Goal: Task Accomplishment & Management: Manage account settings

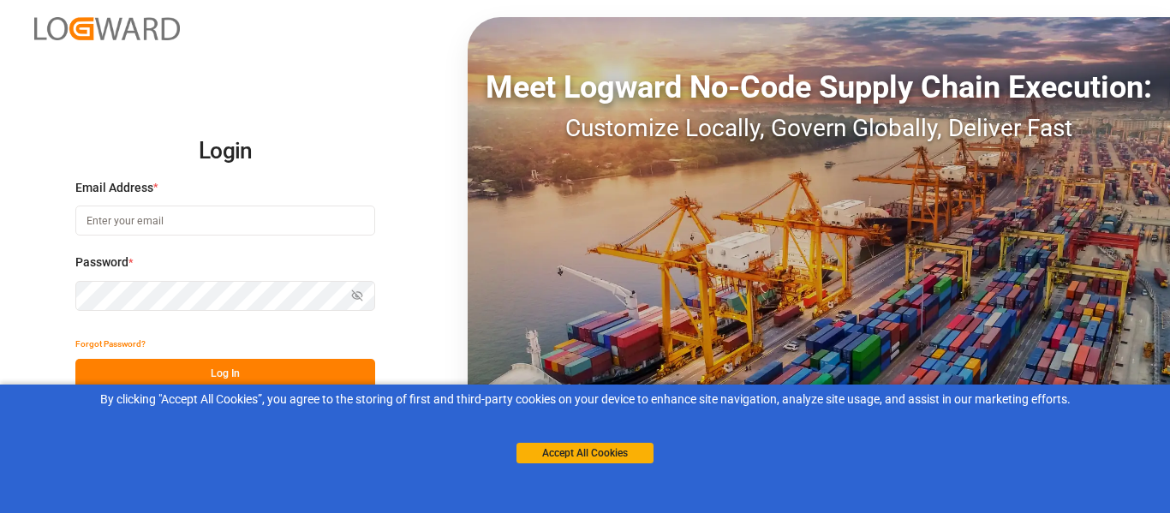
click at [214, 221] on input at bounding box center [225, 220] width 300 height 30
type input "[PERSON_NAME][EMAIL_ADDRESS][PERSON_NAME][DOMAIN_NAME]"
click at [269, 372] on button "Log In" at bounding box center [225, 374] width 300 height 30
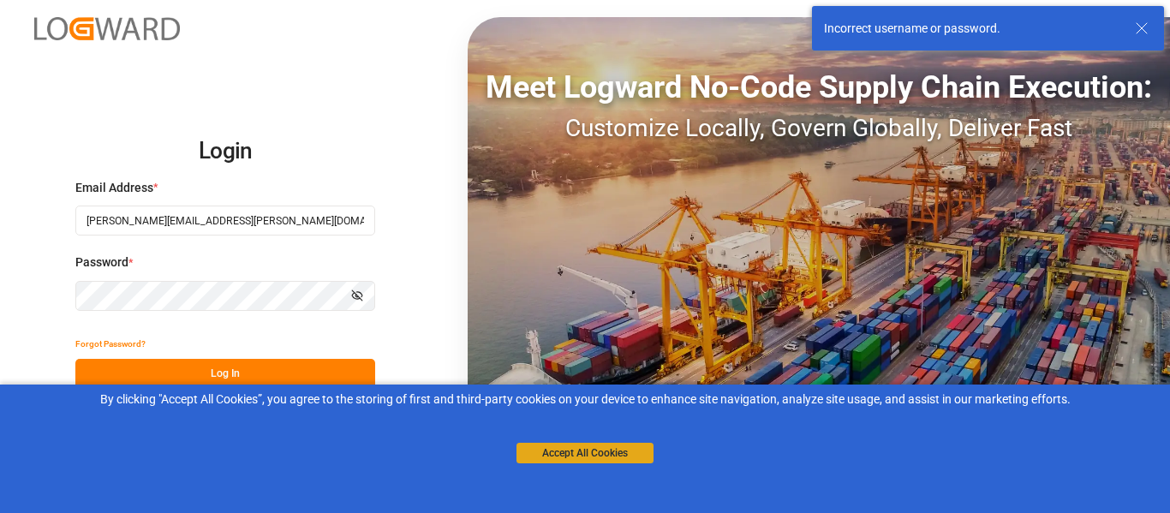
click at [575, 457] on button "Accept All Cookies" at bounding box center [584, 453] width 137 height 21
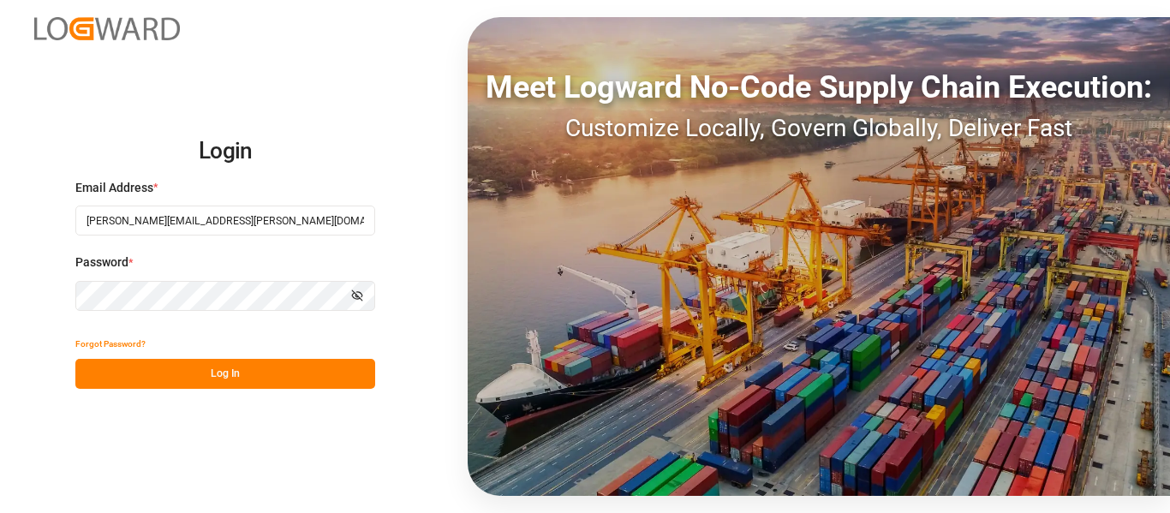
click at [353, 290] on icon "button" at bounding box center [357, 295] width 12 height 12
click at [283, 372] on button "Log In" at bounding box center [225, 374] width 300 height 30
